Goal: Download file/media

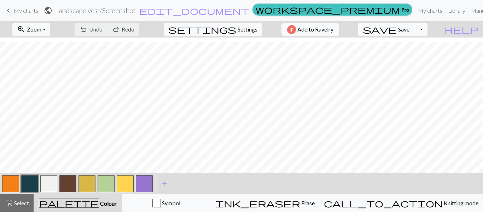
scroll to position [54, 42]
click at [41, 28] on span "Zoom" at bounding box center [34, 29] width 14 height 7
click at [44, 47] on button "Fit all" at bounding box center [41, 44] width 56 height 11
click at [45, 25] on button "zoom_in Zoom Zoom" at bounding box center [31, 29] width 38 height 13
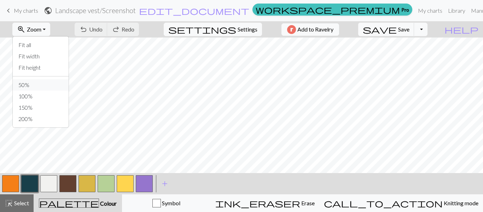
click at [34, 87] on button "50%" at bounding box center [41, 84] width 56 height 11
click at [41, 29] on span "Zoom" at bounding box center [34, 29] width 14 height 7
click at [48, 71] on button "Fit height" at bounding box center [41, 67] width 56 height 11
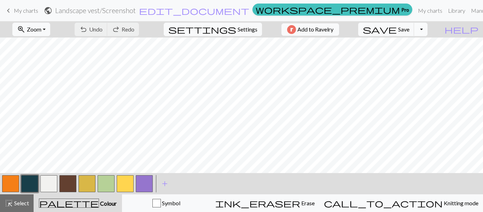
click at [427, 34] on button "Toggle Dropdown" at bounding box center [420, 29] width 13 height 13
click at [418, 62] on button "save_alt Download" at bounding box center [368, 56] width 117 height 11
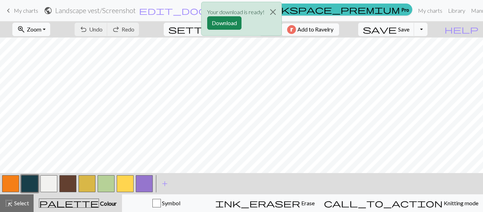
click at [433, 31] on div "Your download is ready! Download" at bounding box center [241, 20] width 483 height 41
click at [436, 29] on div "Your download is ready! Download" at bounding box center [241, 20] width 483 height 41
click at [215, 25] on button "Download" at bounding box center [224, 22] width 34 height 13
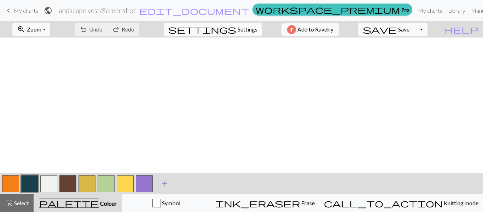
scroll to position [92, 86]
click at [41, 31] on span "Zoom" at bounding box center [34, 29] width 14 height 7
click at [45, 97] on button "100%" at bounding box center [41, 96] width 56 height 11
click at [41, 28] on span "Zoom" at bounding box center [34, 29] width 14 height 7
click at [43, 86] on button "50%" at bounding box center [41, 84] width 56 height 11
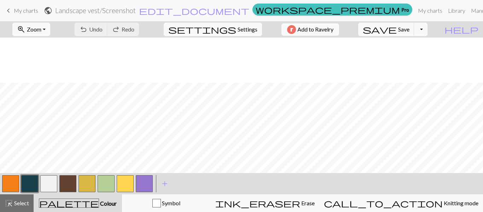
scroll to position [45, 86]
click at [47, 183] on button "button" at bounding box center [48, 183] width 17 height 17
click at [83, 184] on button "button" at bounding box center [86, 183] width 17 height 17
click at [47, 186] on button "button" at bounding box center [48, 183] width 17 height 17
click at [89, 187] on button "button" at bounding box center [86, 183] width 17 height 17
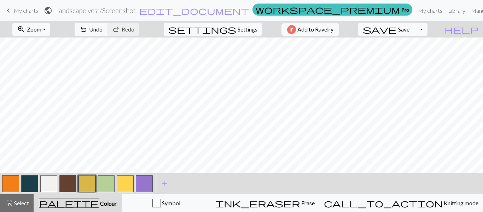
click at [51, 181] on button "button" at bounding box center [48, 183] width 17 height 17
click at [91, 185] on button "button" at bounding box center [86, 183] width 17 height 17
click at [49, 189] on button "button" at bounding box center [48, 183] width 17 height 17
click at [91, 185] on button "button" at bounding box center [86, 183] width 17 height 17
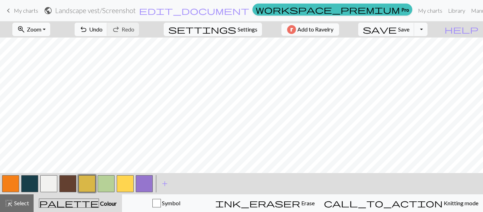
click at [54, 185] on button "button" at bounding box center [48, 183] width 17 height 17
click at [83, 182] on button "button" at bounding box center [86, 183] width 17 height 17
click at [13, 186] on button "button" at bounding box center [10, 183] width 17 height 17
click at [84, 185] on button "button" at bounding box center [86, 183] width 17 height 17
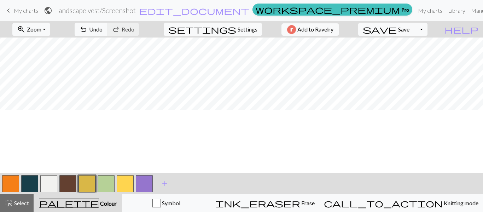
scroll to position [106, 85]
click at [50, 30] on button "zoom_in Zoom Zoom" at bounding box center [31, 29] width 38 height 13
click at [45, 83] on button "50%" at bounding box center [41, 84] width 56 height 11
click at [50, 23] on button "zoom_in Zoom Zoom" at bounding box center [31, 29] width 38 height 13
click at [52, 59] on button "Fit width" at bounding box center [41, 56] width 56 height 11
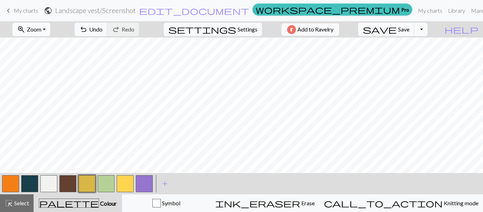
click at [41, 31] on span "Zoom" at bounding box center [34, 29] width 14 height 7
click at [52, 68] on button "Fit height" at bounding box center [41, 67] width 56 height 11
click at [49, 33] on button "zoom_in Zoom Zoom" at bounding box center [31, 29] width 38 height 13
click at [45, 43] on button "Fit all" at bounding box center [41, 44] width 56 height 11
click at [50, 30] on button "zoom_in Zoom Zoom" at bounding box center [31, 29] width 38 height 13
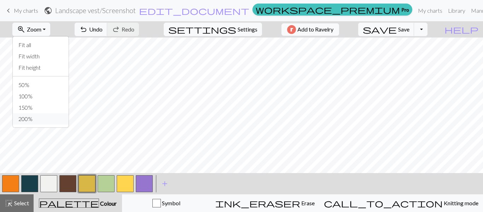
click at [48, 115] on button "200%" at bounding box center [41, 118] width 56 height 11
click at [48, 184] on button "button" at bounding box center [48, 183] width 17 height 17
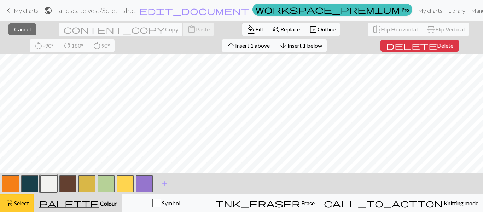
click at [24, 200] on span "Select" at bounding box center [21, 202] width 16 height 7
click at [22, 205] on span "Select" at bounding box center [21, 202] width 16 height 7
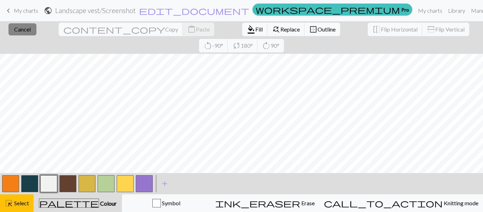
click at [16, 30] on span "Cancel" at bounding box center [22, 29] width 17 height 7
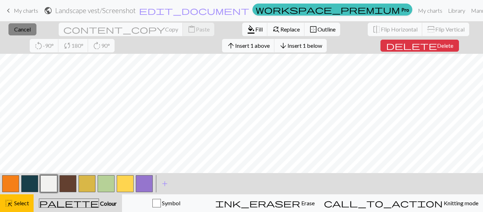
click at [16, 33] on button "close Cancel" at bounding box center [22, 29] width 28 height 12
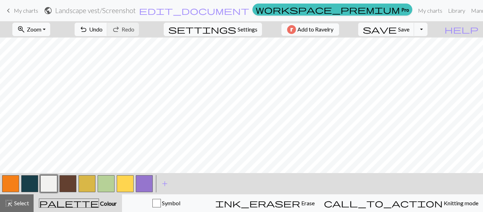
click at [78, 201] on span "palette" at bounding box center [68, 203] width 59 height 10
click at [41, 30] on span "Zoom" at bounding box center [34, 29] width 14 height 7
click at [48, 83] on button "50%" at bounding box center [41, 84] width 56 height 11
click at [49, 183] on button "button" at bounding box center [48, 183] width 17 height 17
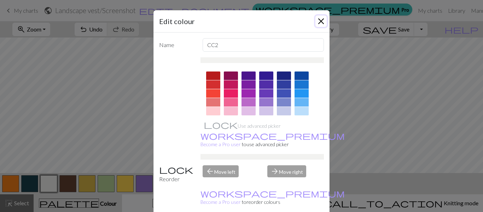
click at [325, 22] on button "Close" at bounding box center [320, 21] width 11 height 11
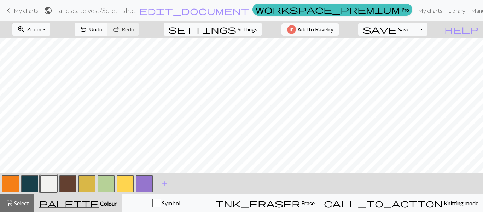
click at [8, 182] on button "button" at bounding box center [10, 183] width 17 height 17
click at [84, 182] on button "button" at bounding box center [86, 183] width 17 height 17
click at [9, 183] on button "button" at bounding box center [10, 183] width 17 height 17
click at [53, 185] on button "button" at bounding box center [48, 183] width 17 height 17
click at [23, 204] on span "Select" at bounding box center [21, 202] width 16 height 7
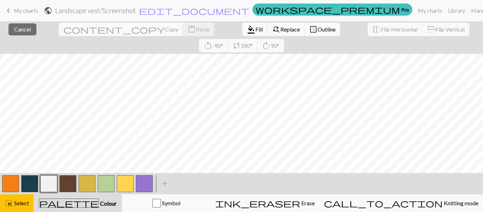
click at [237, 36] on div "format_color_fill Fill find_replace Replace border_outer Outline" at bounding box center [291, 29] width 109 height 16
click at [242, 34] on button "format_color_fill Fill" at bounding box center [254, 29] width 25 height 13
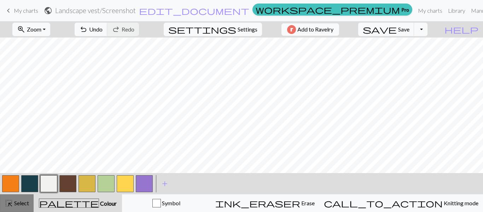
click at [8, 204] on span "highlight_alt" at bounding box center [9, 203] width 8 height 10
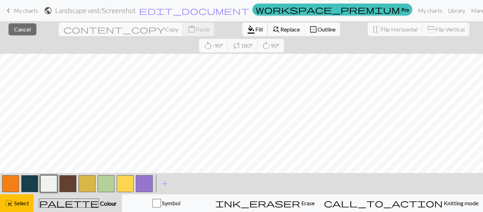
click at [247, 30] on span "format_color_fill" at bounding box center [251, 29] width 8 height 10
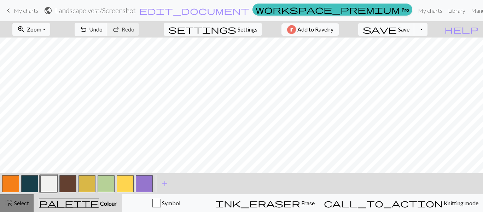
click at [17, 204] on span "Select" at bounding box center [21, 202] width 16 height 7
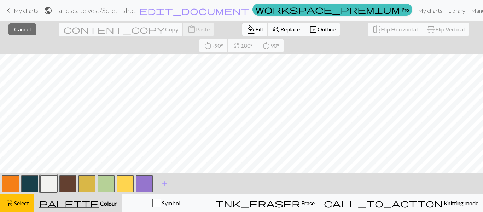
click at [247, 29] on span "format_color_fill" at bounding box center [251, 29] width 8 height 10
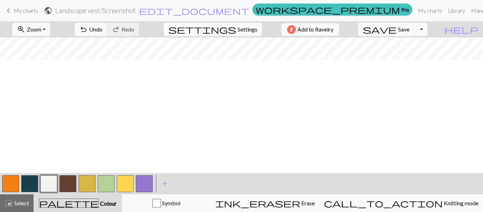
scroll to position [13, 102]
click at [13, 204] on span "Select" at bounding box center [21, 202] width 16 height 7
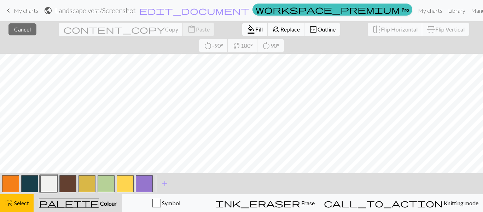
click at [255, 27] on span "Fill" at bounding box center [258, 29] width 7 height 7
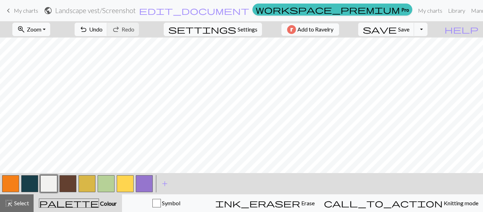
click at [143, 182] on button "button" at bounding box center [144, 183] width 17 height 17
click at [13, 201] on span "Select" at bounding box center [21, 202] width 16 height 7
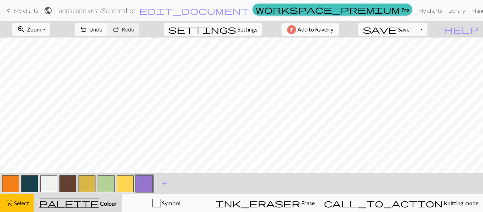
click at [140, 183] on button "button" at bounding box center [144, 183] width 17 height 17
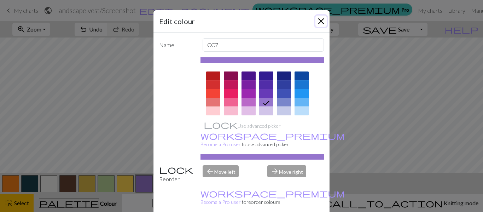
click at [321, 21] on button "Close" at bounding box center [320, 21] width 11 height 11
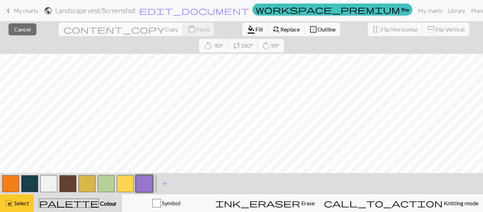
click at [13, 199] on span "Select" at bounding box center [21, 202] width 16 height 7
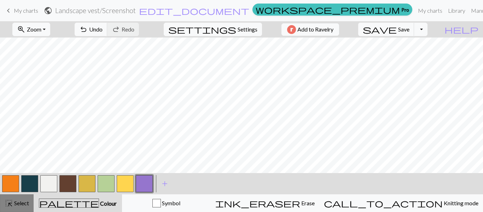
click at [13, 205] on span "Select" at bounding box center [21, 202] width 16 height 7
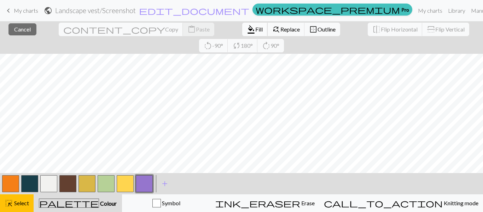
click at [255, 26] on span "Fill" at bounding box center [258, 29] width 7 height 7
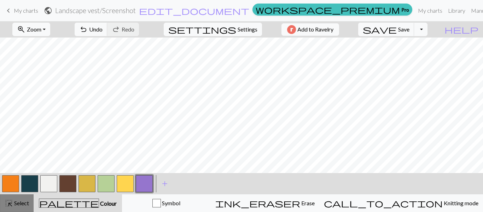
click at [12, 209] on button "highlight_alt Select Select" at bounding box center [17, 203] width 34 height 18
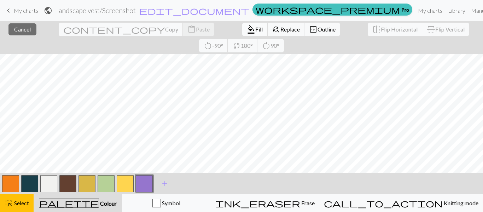
click at [242, 25] on button "format_color_fill Fill" at bounding box center [254, 29] width 25 height 13
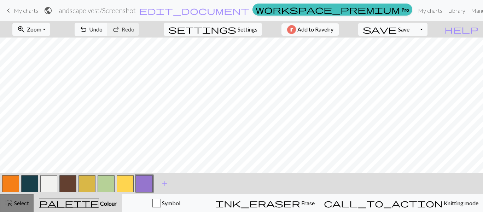
click at [5, 205] on span "highlight_alt" at bounding box center [9, 203] width 8 height 10
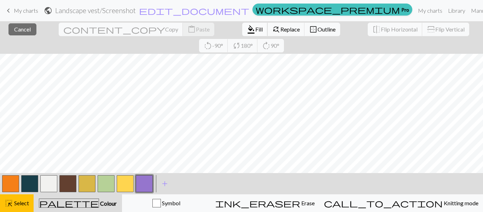
click at [255, 28] on span "Fill" at bounding box center [258, 29] width 7 height 7
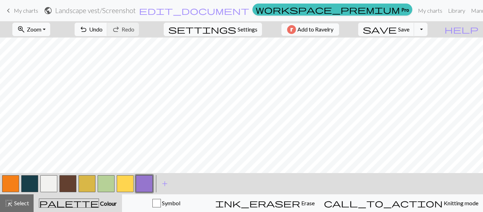
click at [19, 204] on span "Select" at bounding box center [21, 202] width 16 height 7
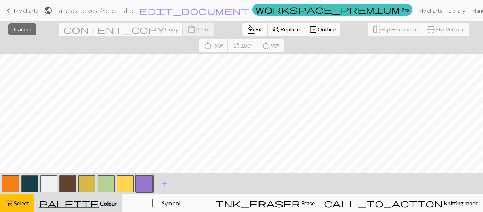
click at [247, 29] on span "format_color_fill" at bounding box center [251, 29] width 8 height 10
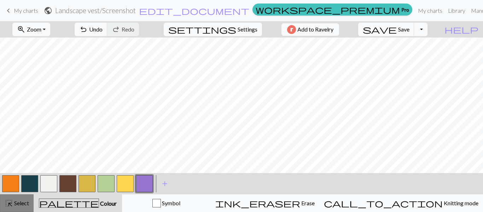
click at [8, 200] on span "highlight_alt" at bounding box center [9, 203] width 8 height 10
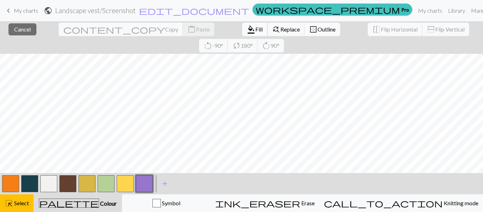
click at [247, 29] on span "format_color_fill" at bounding box center [251, 29] width 8 height 10
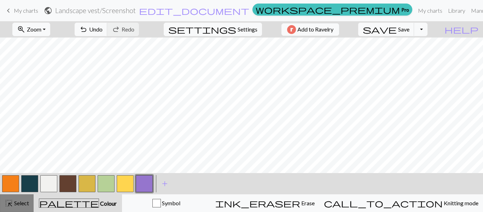
click at [13, 202] on span "Select" at bounding box center [21, 202] width 16 height 7
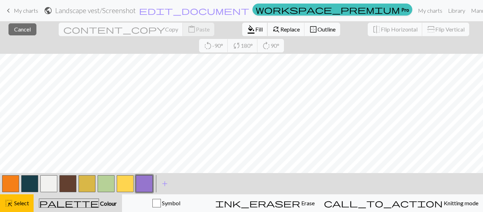
click at [255, 28] on span "Fill" at bounding box center [258, 29] width 7 height 7
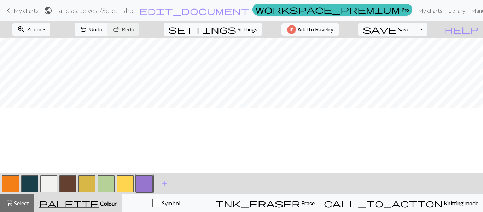
scroll to position [0, 101]
click at [19, 205] on span "Select" at bounding box center [21, 202] width 16 height 7
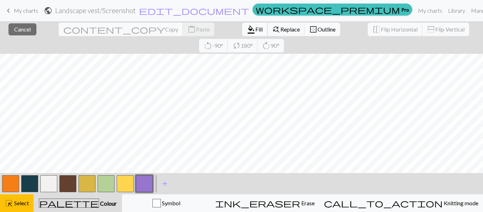
click at [255, 31] on span "Fill" at bounding box center [258, 29] width 7 height 7
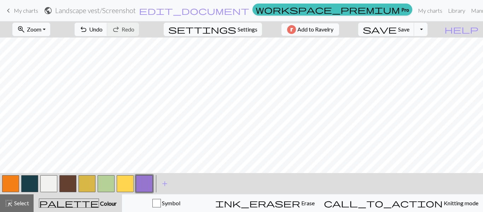
click at [48, 181] on button "button" at bounding box center [48, 183] width 17 height 17
click at [144, 186] on button "button" at bounding box center [144, 183] width 17 height 17
click at [148, 185] on button "button" at bounding box center [144, 183] width 17 height 17
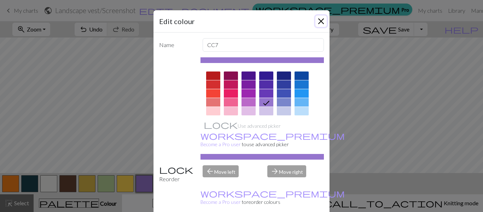
click at [324, 19] on button "Close" at bounding box center [320, 21] width 11 height 11
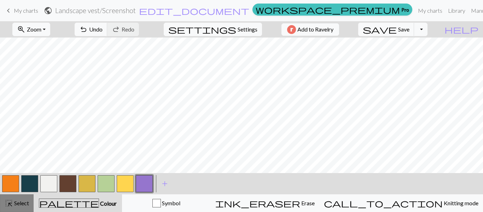
click at [21, 205] on span "Select" at bounding box center [21, 202] width 16 height 7
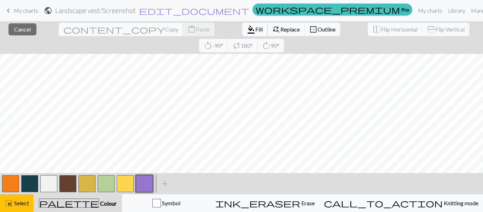
click at [255, 26] on span "Fill" at bounding box center [258, 29] width 7 height 7
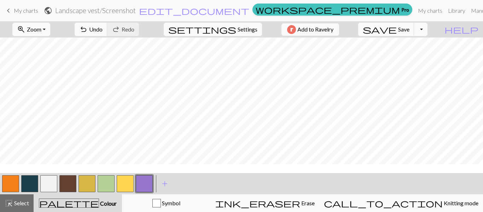
scroll to position [183, 102]
click at [9, 207] on span "highlight_alt" at bounding box center [9, 203] width 8 height 10
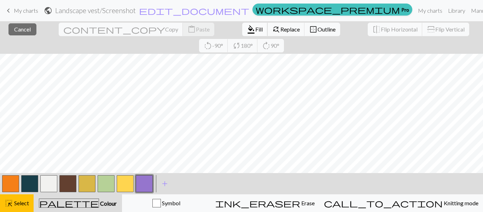
click at [247, 31] on span "format_color_fill" at bounding box center [251, 29] width 8 height 10
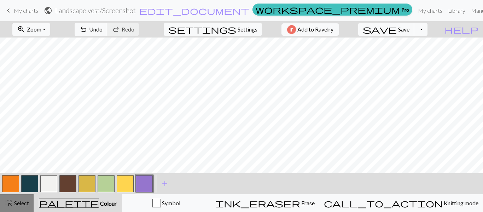
click at [17, 202] on span "Select" at bounding box center [21, 202] width 16 height 7
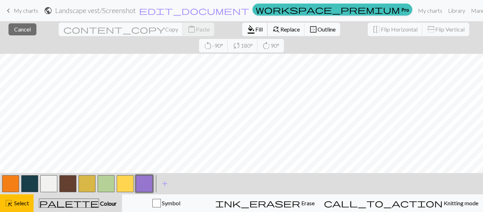
click at [255, 31] on span "Fill" at bounding box center [258, 29] width 7 height 7
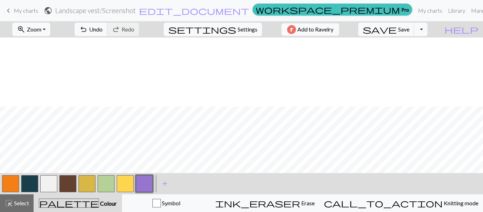
scroll to position [226, 102]
click at [10, 198] on span "highlight_alt" at bounding box center [9, 203] width 8 height 10
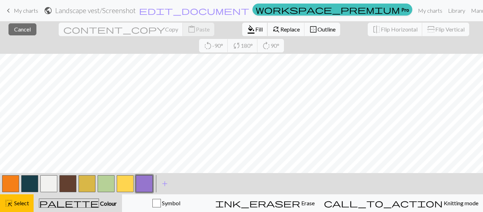
click at [242, 33] on button "format_color_fill Fill" at bounding box center [254, 29] width 25 height 13
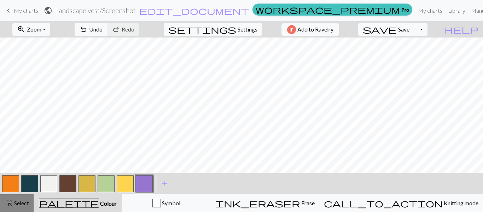
click at [17, 202] on span "Select" at bounding box center [21, 202] width 16 height 7
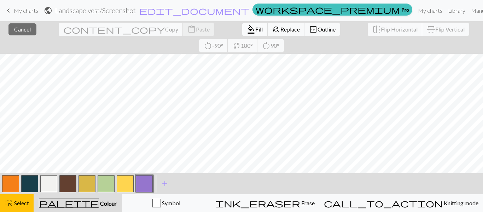
click at [242, 25] on button "format_color_fill Fill" at bounding box center [254, 29] width 25 height 13
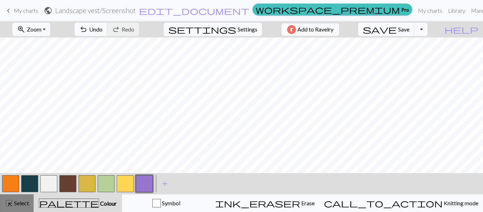
click at [12, 202] on span "highlight_alt" at bounding box center [9, 203] width 8 height 10
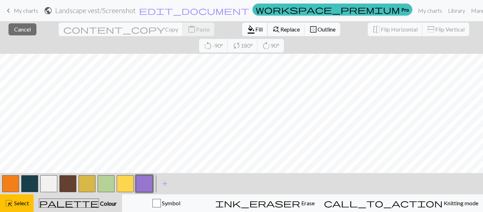
click at [247, 27] on span "format_color_fill" at bounding box center [251, 29] width 8 height 10
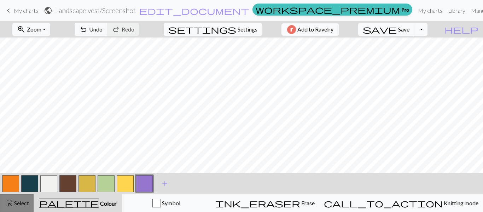
click at [20, 202] on span "Select" at bounding box center [21, 202] width 16 height 7
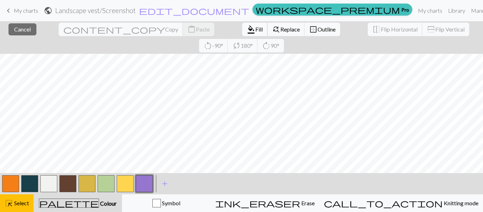
click at [255, 31] on span "Fill" at bounding box center [258, 29] width 7 height 7
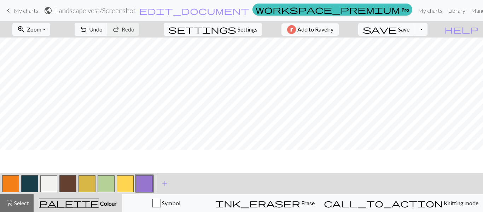
scroll to position [188, 102]
click at [10, 184] on button "button" at bounding box center [10, 183] width 17 height 17
click at [53, 182] on button "button" at bounding box center [48, 183] width 17 height 17
click at [12, 200] on span "highlight_alt" at bounding box center [9, 203] width 8 height 10
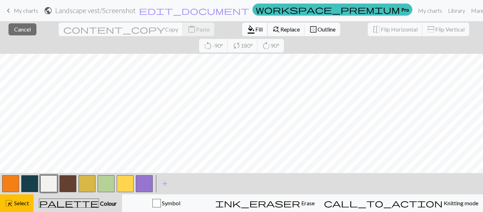
click at [242, 25] on button "format_color_fill Fill" at bounding box center [254, 29] width 25 height 13
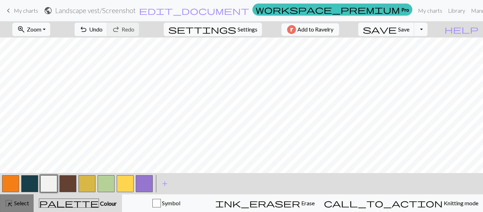
click at [17, 206] on div "highlight_alt Select Select" at bounding box center [17, 203] width 24 height 8
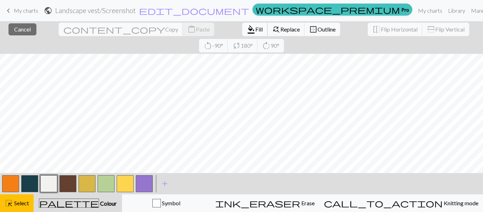
click at [255, 28] on span "Fill" at bounding box center [258, 29] width 7 height 7
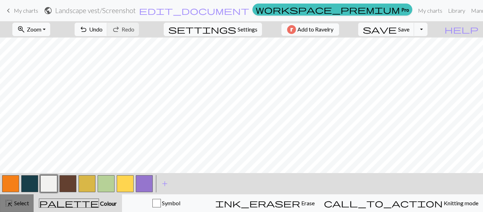
click at [23, 200] on span "Select" at bounding box center [21, 202] width 16 height 7
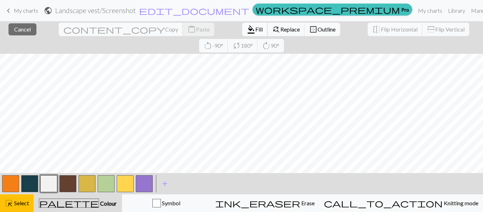
click at [255, 28] on span "Fill" at bounding box center [258, 29] width 7 height 7
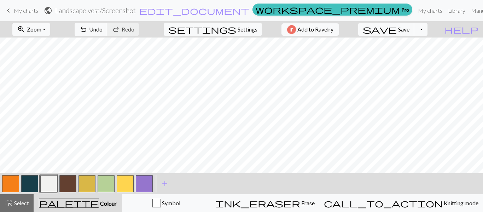
scroll to position [132, 102]
click at [15, 203] on span "Select" at bounding box center [21, 202] width 16 height 7
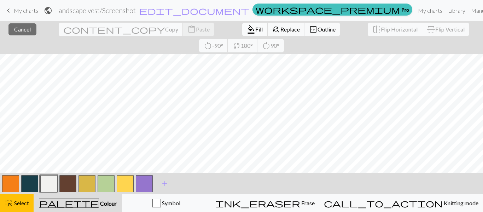
click at [247, 29] on span "format_color_fill" at bounding box center [251, 29] width 8 height 10
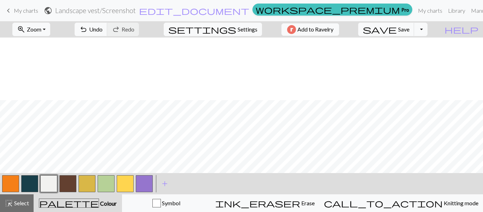
scroll to position [286, 102]
click at [414, 33] on button "save Save Save" at bounding box center [386, 29] width 56 height 13
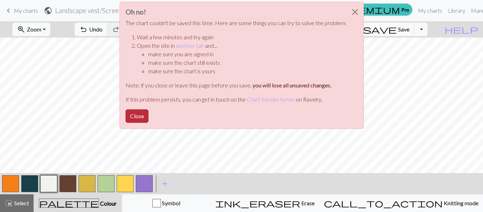
click at [134, 116] on button "Close" at bounding box center [137, 115] width 23 height 13
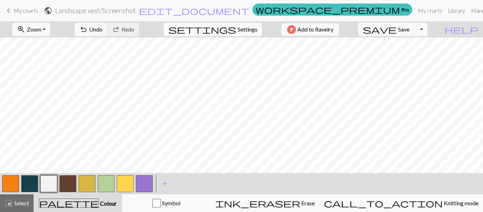
click at [427, 31] on button "Toggle Dropdown" at bounding box center [420, 29] width 13 height 13
click at [422, 56] on button "save_alt Download" at bounding box center [368, 56] width 117 height 11
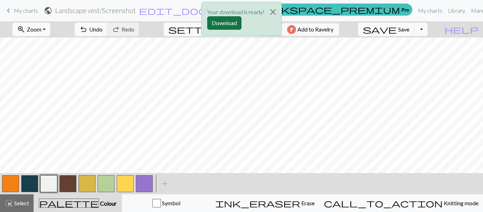
click at [235, 22] on button "Download" at bounding box center [224, 22] width 34 height 13
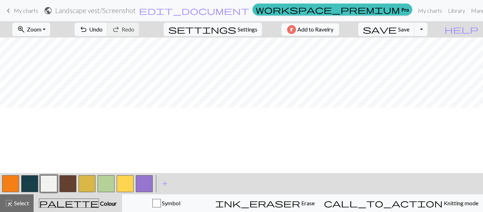
scroll to position [0, 102]
click at [142, 180] on button "button" at bounding box center [144, 183] width 17 height 17
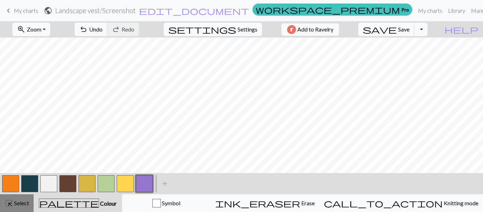
click at [14, 203] on span "Select" at bounding box center [21, 202] width 16 height 7
click at [16, 203] on span "Select" at bounding box center [21, 202] width 16 height 7
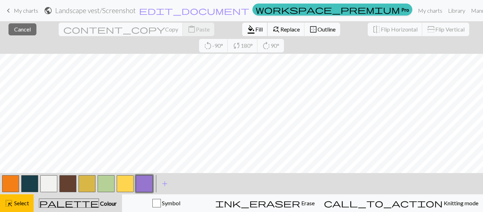
click at [247, 29] on span "format_color_fill" at bounding box center [251, 29] width 8 height 10
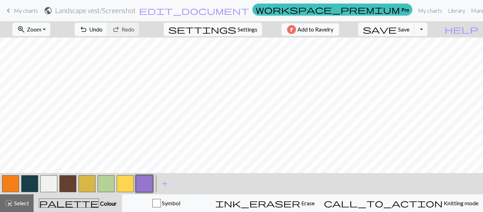
click at [50, 181] on button "button" at bounding box center [48, 183] width 17 height 17
click at [10, 206] on span "highlight_alt" at bounding box center [9, 203] width 8 height 10
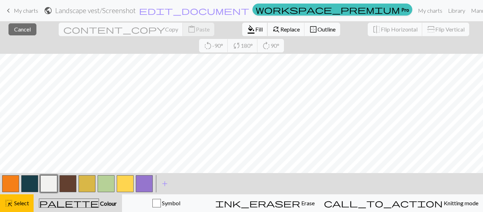
click at [255, 30] on span "Fill" at bounding box center [258, 29] width 7 height 7
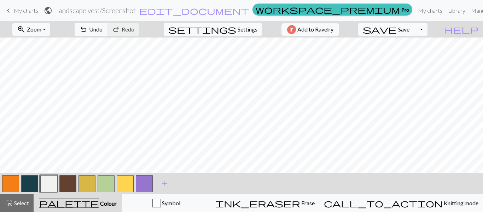
click at [145, 184] on button "button" at bounding box center [144, 183] width 17 height 17
click at [20, 203] on span "Select" at bounding box center [21, 202] width 16 height 7
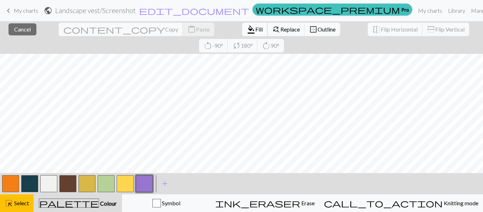
click at [255, 27] on span "Fill" at bounding box center [258, 29] width 7 height 7
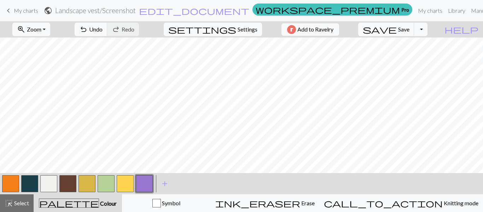
click at [39, 180] on div at bounding box center [48, 183] width 19 height 19
click at [43, 181] on button "button" at bounding box center [48, 183] width 17 height 17
click at [15, 203] on span "Select" at bounding box center [21, 202] width 16 height 7
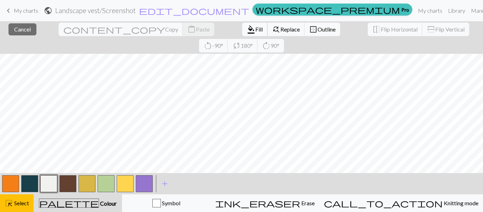
click at [247, 27] on span "format_color_fill" at bounding box center [251, 29] width 8 height 10
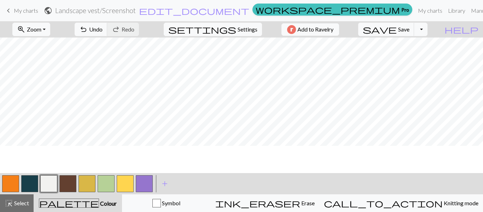
scroll to position [42, 102]
click at [142, 188] on button "button" at bounding box center [144, 183] width 17 height 17
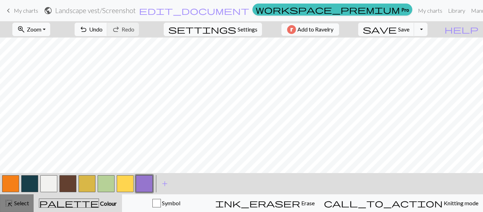
click at [12, 202] on span "highlight_alt" at bounding box center [9, 203] width 8 height 10
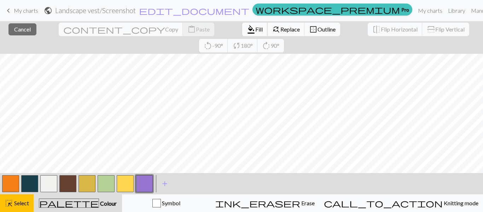
click at [255, 31] on span "Fill" at bounding box center [258, 29] width 7 height 7
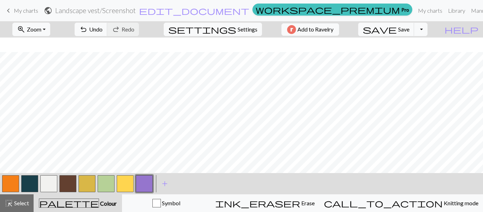
scroll to position [119, 102]
click at [18, 209] on button "highlight_alt Select Select" at bounding box center [17, 203] width 34 height 18
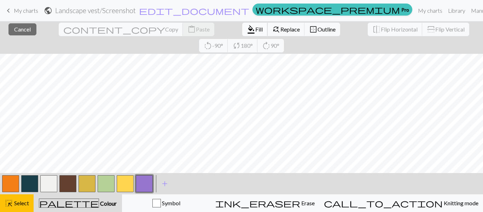
click at [255, 27] on span "Fill" at bounding box center [258, 29] width 7 height 7
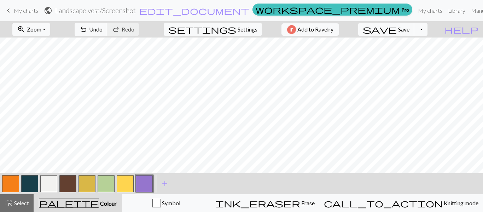
click at [48, 185] on button "button" at bounding box center [48, 183] width 17 height 17
click at [16, 203] on span "Select" at bounding box center [21, 202] width 16 height 7
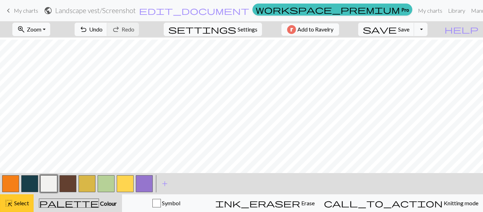
scroll to position [60, 100]
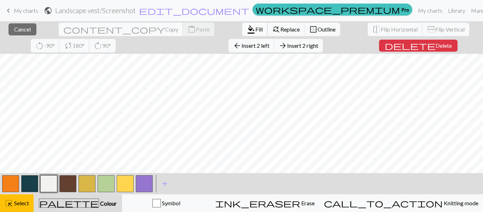
click at [247, 28] on span "format_color_fill" at bounding box center [251, 29] width 8 height 10
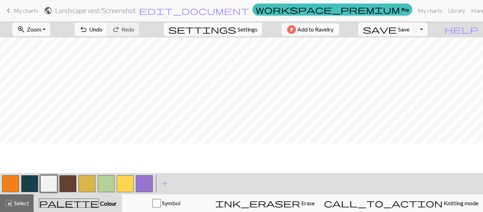
scroll to position [174, 101]
click at [145, 187] on button "button" at bounding box center [144, 183] width 17 height 17
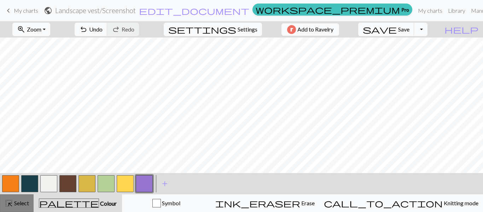
click at [11, 206] on span "highlight_alt" at bounding box center [9, 203] width 8 height 10
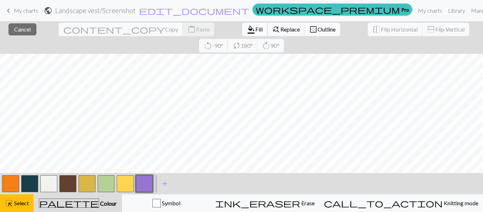
click at [255, 28] on span "Fill" at bounding box center [258, 29] width 7 height 7
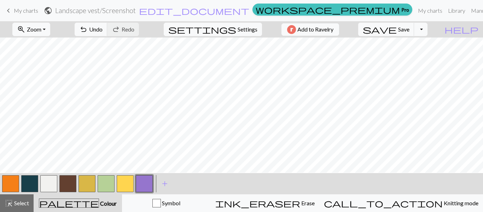
scroll to position [263, 102]
click at [9, 185] on button "button" at bounding box center [10, 183] width 17 height 17
click at [33, 182] on button "button" at bounding box center [29, 183] width 17 height 17
click at [11, 198] on span "highlight_alt" at bounding box center [9, 203] width 8 height 10
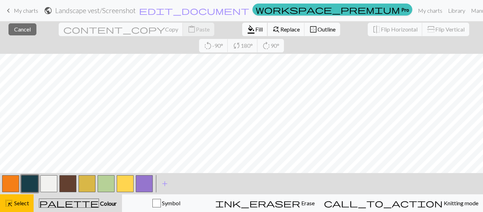
click at [255, 27] on span "Fill" at bounding box center [258, 29] width 7 height 7
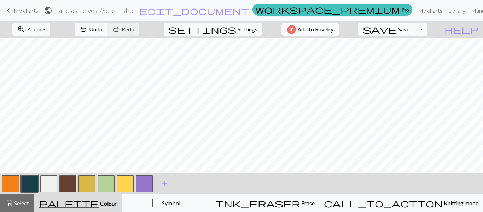
scroll to position [335, 101]
click at [8, 205] on span "highlight_alt" at bounding box center [9, 203] width 8 height 10
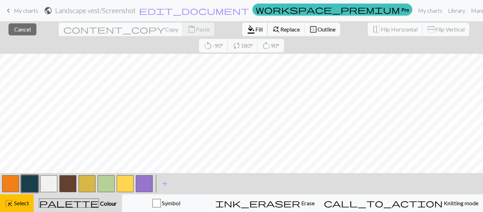
click at [247, 32] on span "format_color_fill" at bounding box center [251, 29] width 8 height 10
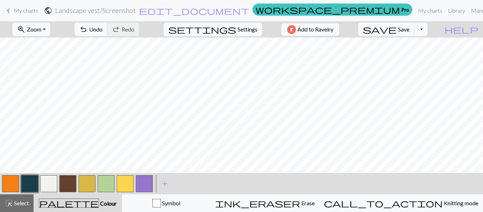
click at [65, 181] on button "button" at bounding box center [67, 183] width 17 height 17
click at [14, 185] on button "button" at bounding box center [10, 183] width 17 height 17
click at [41, 30] on span "Zoom" at bounding box center [34, 29] width 14 height 7
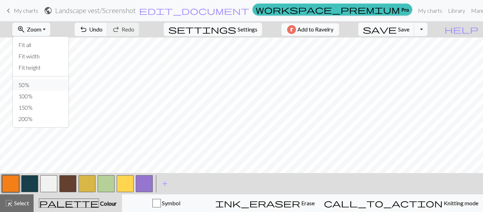
click at [39, 85] on button "50%" at bounding box center [41, 84] width 56 height 11
click at [50, 30] on button "zoom_in Zoom Zoom" at bounding box center [31, 29] width 38 height 13
click at [44, 43] on button "Fit all" at bounding box center [41, 44] width 56 height 11
click at [148, 181] on button "button" at bounding box center [144, 183] width 17 height 17
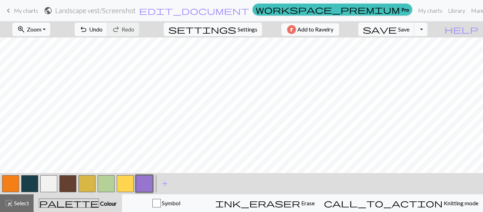
click at [146, 180] on button "button" at bounding box center [144, 183] width 17 height 17
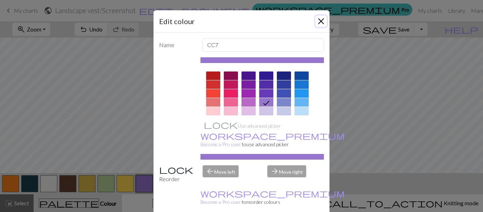
click at [322, 26] on button "Close" at bounding box center [320, 21] width 11 height 11
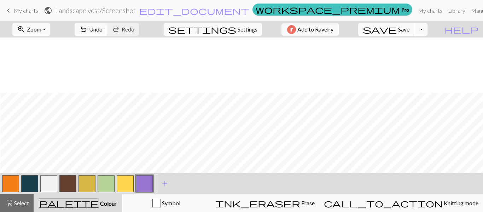
scroll to position [147, 101]
click at [24, 201] on span "Select" at bounding box center [21, 202] width 16 height 7
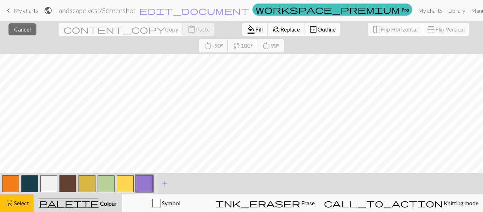
click at [255, 26] on span "Fill" at bounding box center [258, 29] width 7 height 7
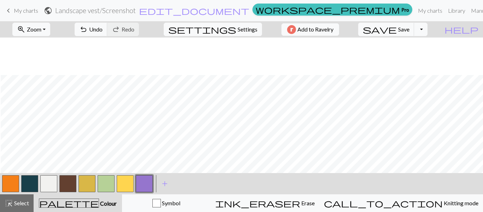
scroll to position [184, 102]
click at [14, 182] on button "button" at bounding box center [10, 183] width 17 height 17
click at [427, 30] on button "Toggle Dropdown" at bounding box center [420, 29] width 13 height 13
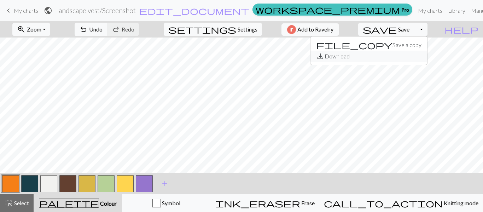
click at [411, 56] on button "save_alt Download" at bounding box center [368, 56] width 117 height 11
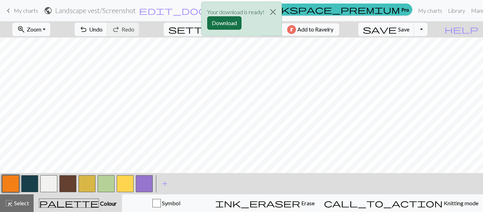
click at [230, 22] on button "Download" at bounding box center [224, 22] width 34 height 13
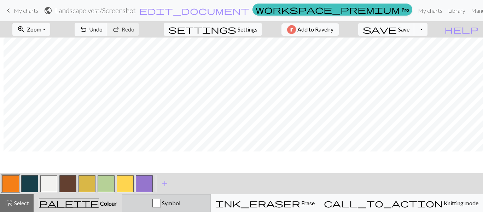
scroll to position [162, 101]
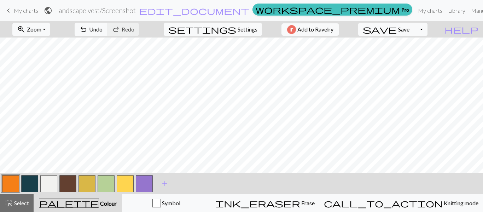
click at [140, 179] on button "button" at bounding box center [144, 183] width 17 height 17
click at [15, 200] on span "Select" at bounding box center [21, 202] width 16 height 7
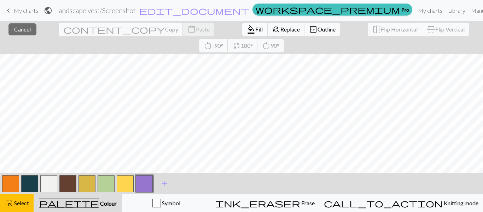
click at [255, 31] on span "Fill" at bounding box center [258, 29] width 7 height 7
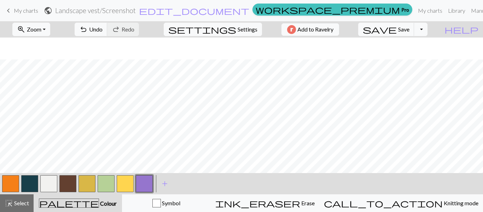
scroll to position [210, 102]
click at [13, 182] on button "button" at bounding box center [10, 183] width 17 height 17
click at [124, 186] on button "button" at bounding box center [125, 183] width 17 height 17
click at [84, 183] on button "button" at bounding box center [86, 183] width 17 height 17
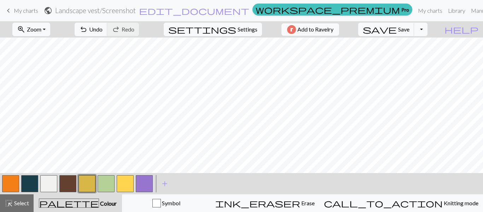
click at [16, 184] on button "button" at bounding box center [10, 183] width 17 height 17
click at [86, 179] on button "button" at bounding box center [86, 183] width 17 height 17
click at [11, 183] on button "button" at bounding box center [10, 183] width 17 height 17
click at [87, 180] on button "button" at bounding box center [86, 183] width 17 height 17
click at [13, 182] on button "button" at bounding box center [10, 183] width 17 height 17
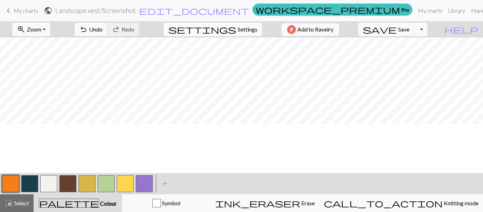
scroll to position [161, 0]
click at [14, 208] on button "highlight_alt Select Select" at bounding box center [17, 203] width 34 height 18
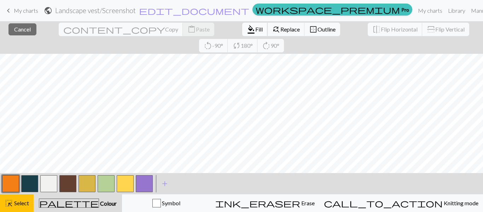
click at [247, 29] on span "format_color_fill" at bounding box center [251, 29] width 8 height 10
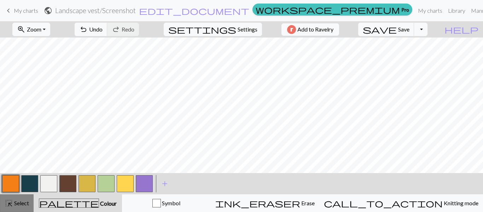
click at [12, 205] on span "highlight_alt" at bounding box center [9, 203] width 8 height 10
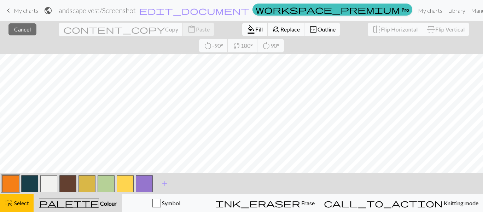
click at [255, 28] on span "Fill" at bounding box center [258, 29] width 7 height 7
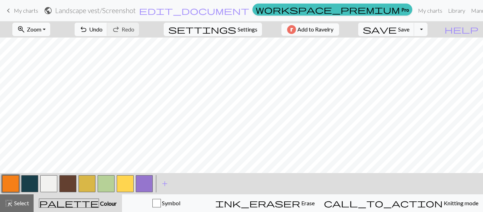
click at [84, 180] on button "button" at bounding box center [86, 183] width 17 height 17
click at [427, 33] on button "Toggle Dropdown" at bounding box center [420, 29] width 13 height 13
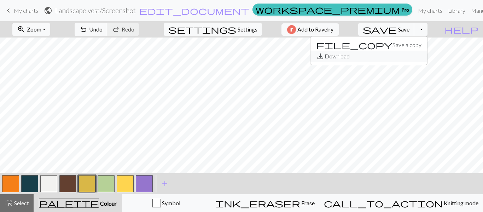
click at [414, 57] on button "save_alt Download" at bounding box center [368, 56] width 117 height 11
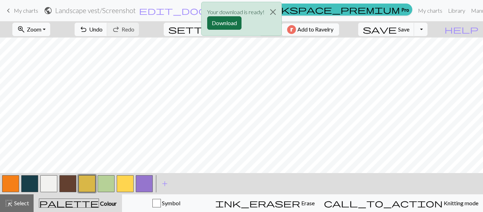
click at [227, 23] on button "Download" at bounding box center [224, 22] width 34 height 13
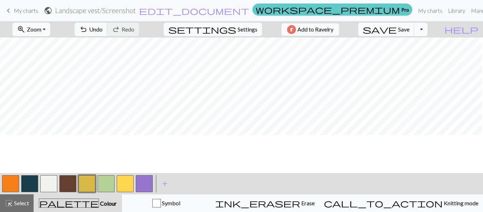
scroll to position [183, 0]
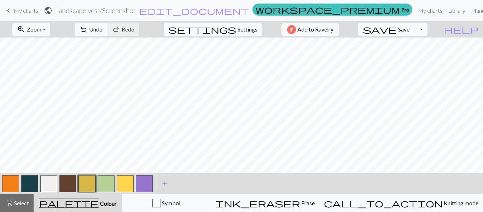
click at [143, 189] on button "button" at bounding box center [144, 183] width 17 height 17
click at [89, 184] on button "button" at bounding box center [86, 183] width 17 height 17
click at [144, 184] on button "button" at bounding box center [144, 183] width 17 height 17
click at [90, 184] on button "button" at bounding box center [86, 183] width 17 height 17
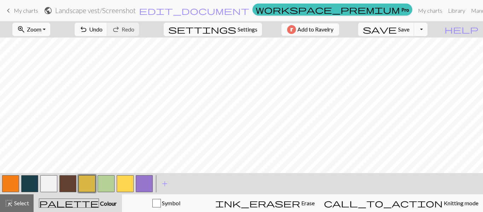
click at [427, 29] on button "Toggle Dropdown" at bounding box center [420, 29] width 13 height 13
click at [411, 56] on button "save_alt Download" at bounding box center [368, 56] width 117 height 11
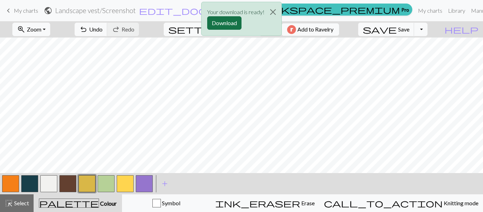
click at [229, 23] on button "Download" at bounding box center [224, 22] width 34 height 13
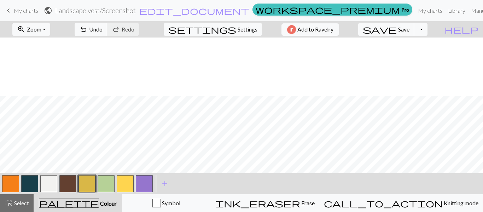
scroll to position [149, 101]
click at [14, 202] on span "Select" at bounding box center [21, 202] width 16 height 7
click at [42, 185] on button "button" at bounding box center [48, 183] width 17 height 17
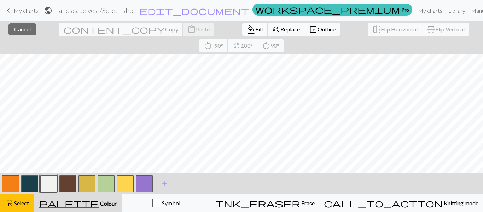
click at [255, 26] on span "Fill" at bounding box center [258, 29] width 7 height 7
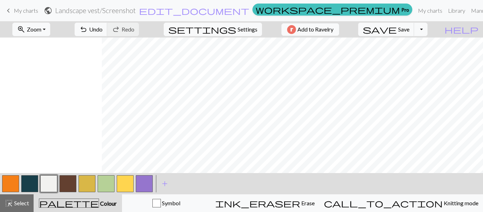
scroll to position [142, 102]
click at [141, 186] on button "button" at bounding box center [144, 183] width 17 height 17
click at [45, 180] on button "button" at bounding box center [48, 183] width 17 height 17
click at [50, 31] on button "zoom_in Zoom Zoom" at bounding box center [31, 29] width 38 height 13
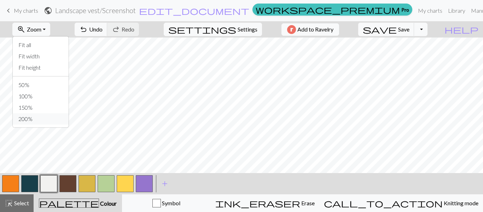
click at [49, 122] on button "200%" at bounding box center [41, 118] width 56 height 11
click at [427, 31] on button "Toggle Dropdown" at bounding box center [420, 29] width 13 height 13
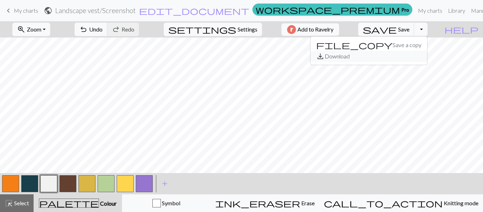
click at [419, 57] on button "save_alt Download" at bounding box center [368, 56] width 117 height 11
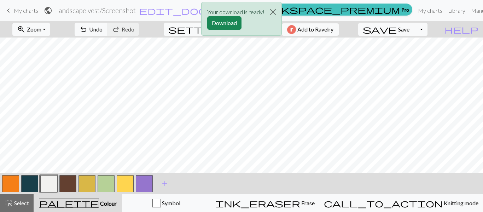
click at [242, 23] on div "Your download is ready! Download" at bounding box center [241, 19] width 81 height 34
click at [233, 25] on button "Download" at bounding box center [224, 22] width 34 height 13
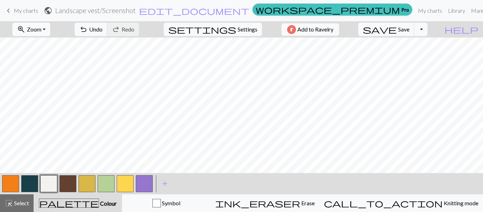
click at [50, 30] on button "zoom_in Zoom Zoom" at bounding box center [31, 29] width 38 height 13
click at [37, 86] on button "50%" at bounding box center [41, 84] width 56 height 11
click at [86, 186] on button "button" at bounding box center [86, 183] width 17 height 17
click at [143, 185] on button "button" at bounding box center [144, 183] width 17 height 17
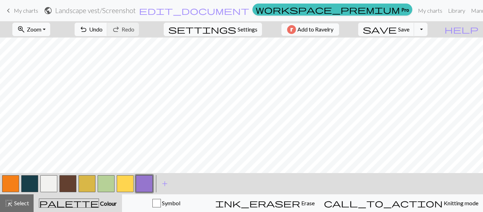
click at [125, 183] on button "button" at bounding box center [125, 183] width 17 height 17
click at [83, 183] on button "button" at bounding box center [86, 183] width 17 height 17
click at [142, 180] on button "button" at bounding box center [144, 183] width 17 height 17
click at [87, 188] on button "button" at bounding box center [86, 183] width 17 height 17
click at [143, 185] on button "button" at bounding box center [144, 183] width 17 height 17
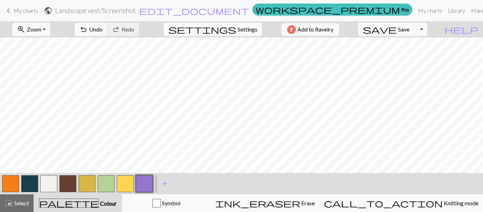
click at [91, 177] on button "button" at bounding box center [86, 183] width 17 height 17
click at [124, 185] on button "button" at bounding box center [125, 183] width 17 height 17
click at [148, 185] on button "button" at bounding box center [144, 183] width 17 height 17
click at [129, 178] on button "button" at bounding box center [125, 183] width 17 height 17
click at [87, 184] on button "button" at bounding box center [86, 183] width 17 height 17
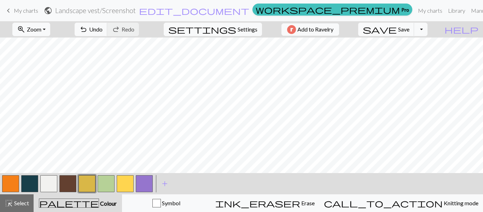
click at [145, 182] on button "button" at bounding box center [144, 183] width 17 height 17
click at [127, 188] on button "button" at bounding box center [125, 183] width 17 height 17
click at [83, 187] on button "button" at bounding box center [86, 183] width 17 height 17
click at [25, 26] on span "zoom_in" at bounding box center [21, 29] width 8 height 10
click at [53, 94] on button "100%" at bounding box center [41, 96] width 56 height 11
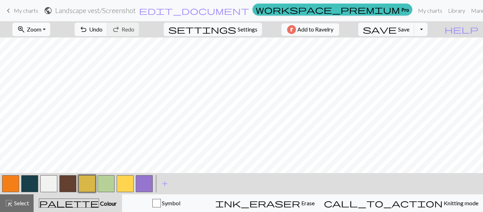
click at [41, 30] on span "Zoom" at bounding box center [34, 29] width 14 height 7
click at [46, 118] on button "200%" at bounding box center [41, 118] width 56 height 11
click at [41, 26] on span "Zoom" at bounding box center [34, 29] width 14 height 7
click at [49, 86] on button "50%" at bounding box center [41, 84] width 56 height 11
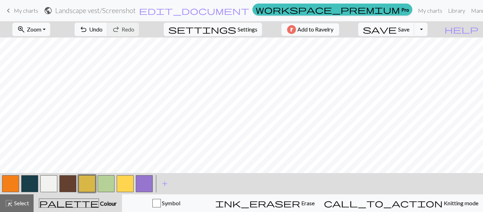
click at [13, 185] on button "button" at bounding box center [10, 183] width 17 height 17
click at [50, 25] on button "zoom_in Zoom Zoom" at bounding box center [31, 29] width 38 height 13
click at [51, 43] on button "Fit all" at bounding box center [41, 44] width 56 height 11
click at [50, 32] on button "zoom_in Zoom Zoom" at bounding box center [31, 29] width 38 height 13
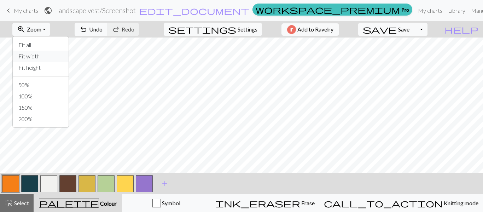
click at [55, 56] on button "Fit width" at bounding box center [41, 56] width 56 height 11
click at [48, 36] on div "zoom_in Zoom Zoom Fit all Fit width Fit height 50% 100% 150% 200%" at bounding box center [31, 29] width 48 height 16
click at [48, 34] on button "zoom_in Zoom Zoom" at bounding box center [31, 29] width 38 height 13
click at [49, 67] on button "Fit height" at bounding box center [41, 67] width 56 height 11
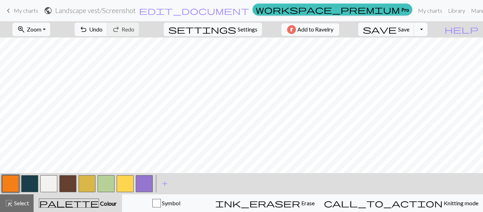
click at [427, 33] on button "Toggle Dropdown" at bounding box center [420, 29] width 13 height 13
click at [412, 55] on button "save_alt Download" at bounding box center [368, 56] width 117 height 11
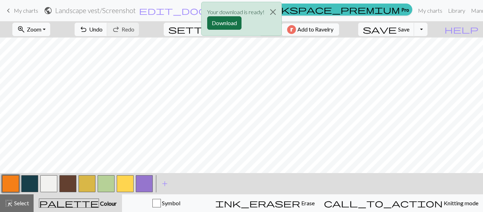
click at [227, 25] on button "Download" at bounding box center [224, 22] width 34 height 13
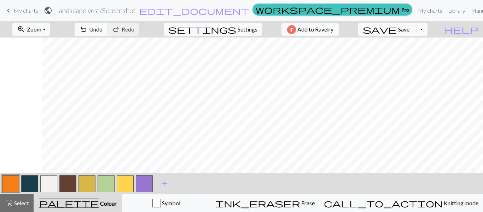
scroll to position [1, 102]
click at [51, 182] on button "button" at bounding box center [48, 183] width 17 height 17
click at [141, 183] on button "button" at bounding box center [144, 183] width 17 height 17
click at [51, 184] on button "button" at bounding box center [48, 183] width 17 height 17
click at [147, 180] on button "button" at bounding box center [144, 183] width 17 height 17
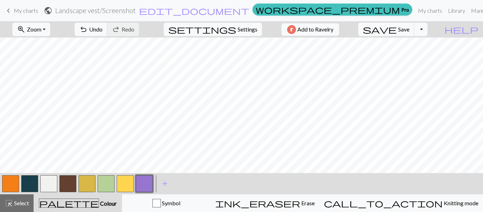
click at [52, 183] on button "button" at bounding box center [48, 183] width 17 height 17
click at [146, 179] on button "button" at bounding box center [144, 183] width 17 height 17
click at [47, 180] on button "button" at bounding box center [48, 183] width 17 height 17
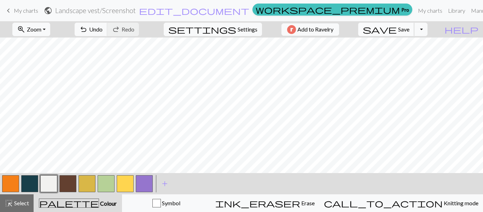
click at [409, 30] on span "Save" at bounding box center [403, 29] width 11 height 7
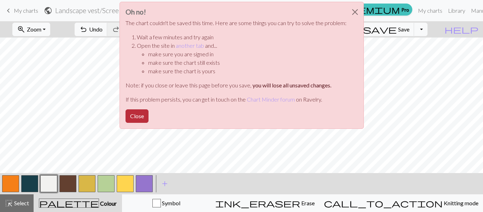
click at [137, 116] on button "Close" at bounding box center [137, 115] width 23 height 13
